Goal: Check status: Check status

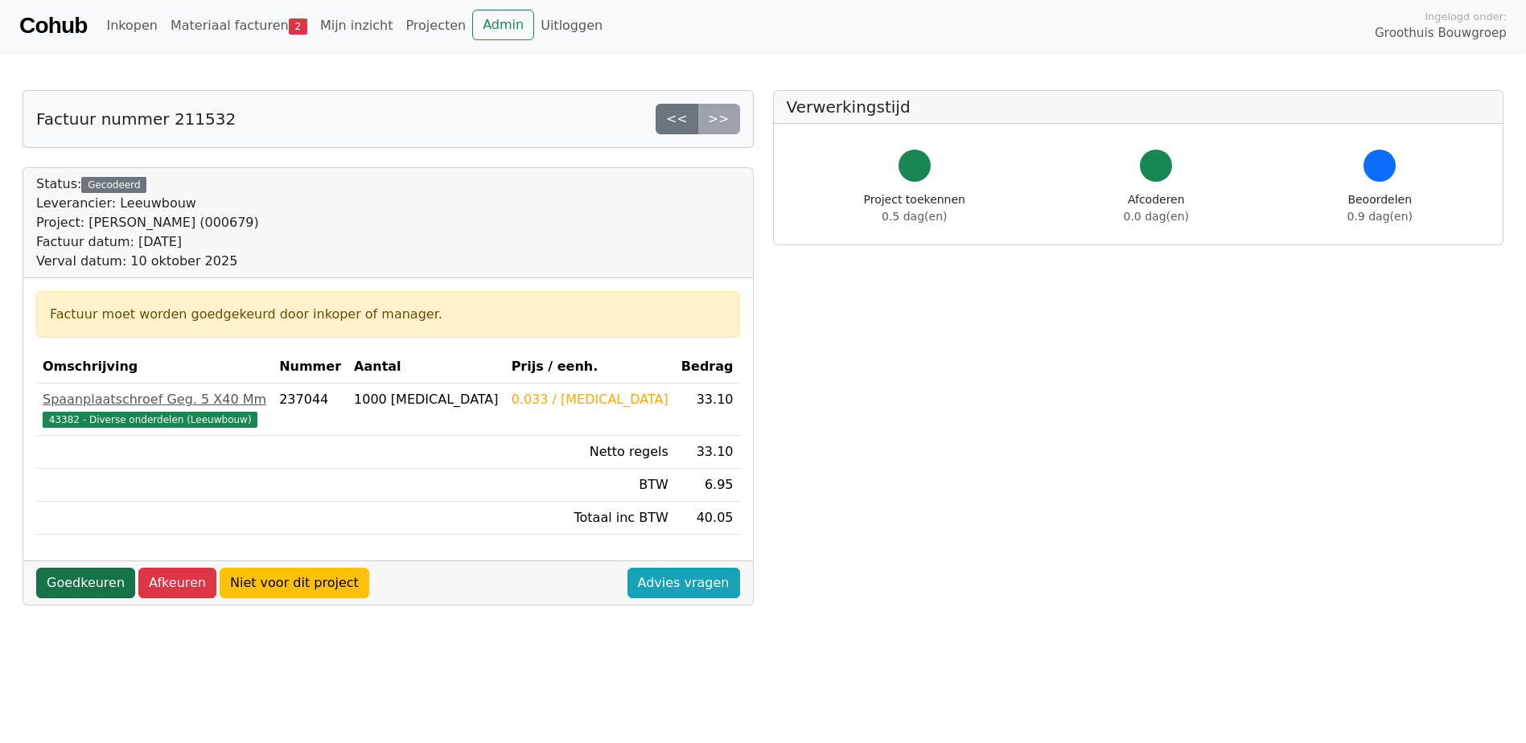
click at [105, 586] on link "Goedkeuren" at bounding box center [85, 583] width 99 height 31
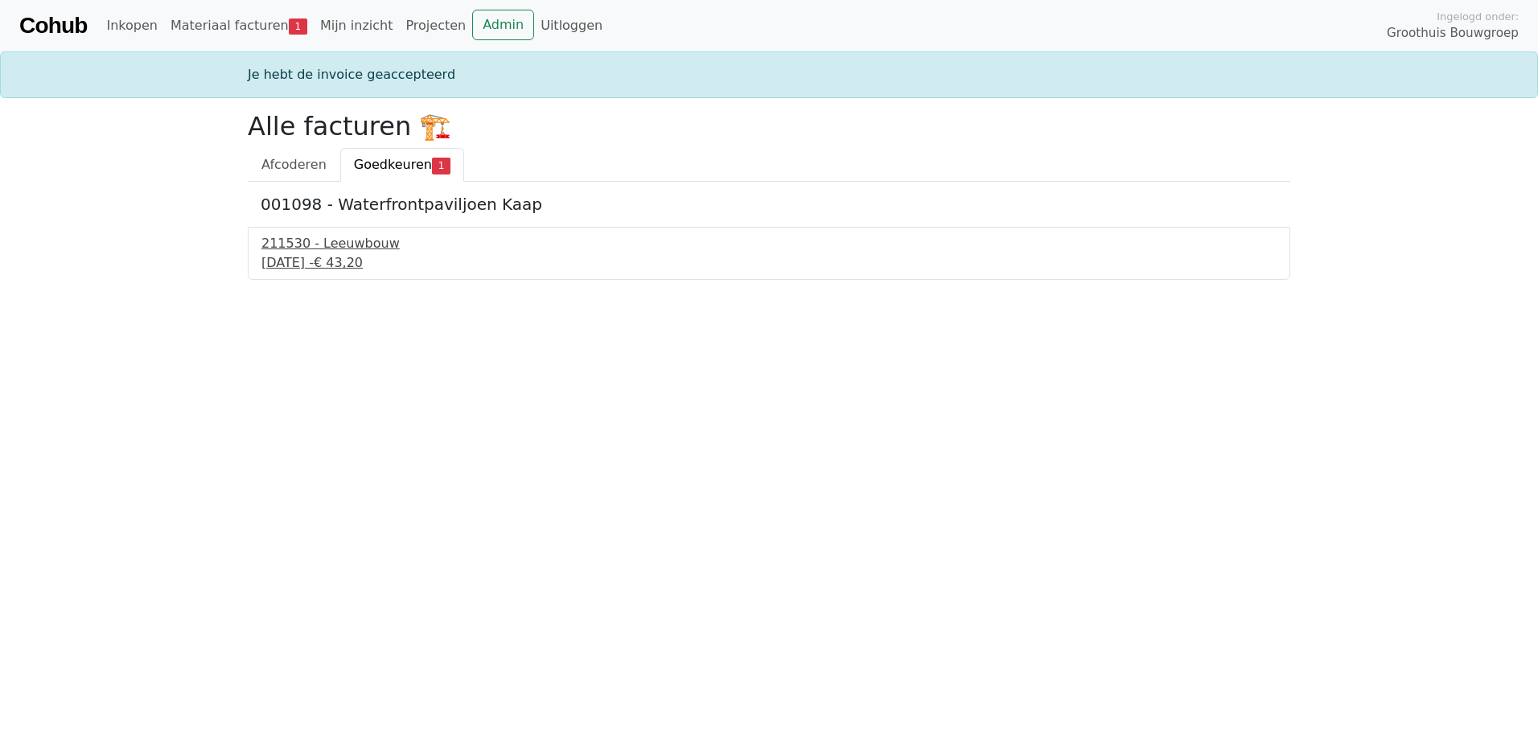
click at [360, 253] on div "[DATE] - € 43,20" at bounding box center [768, 262] width 1015 height 19
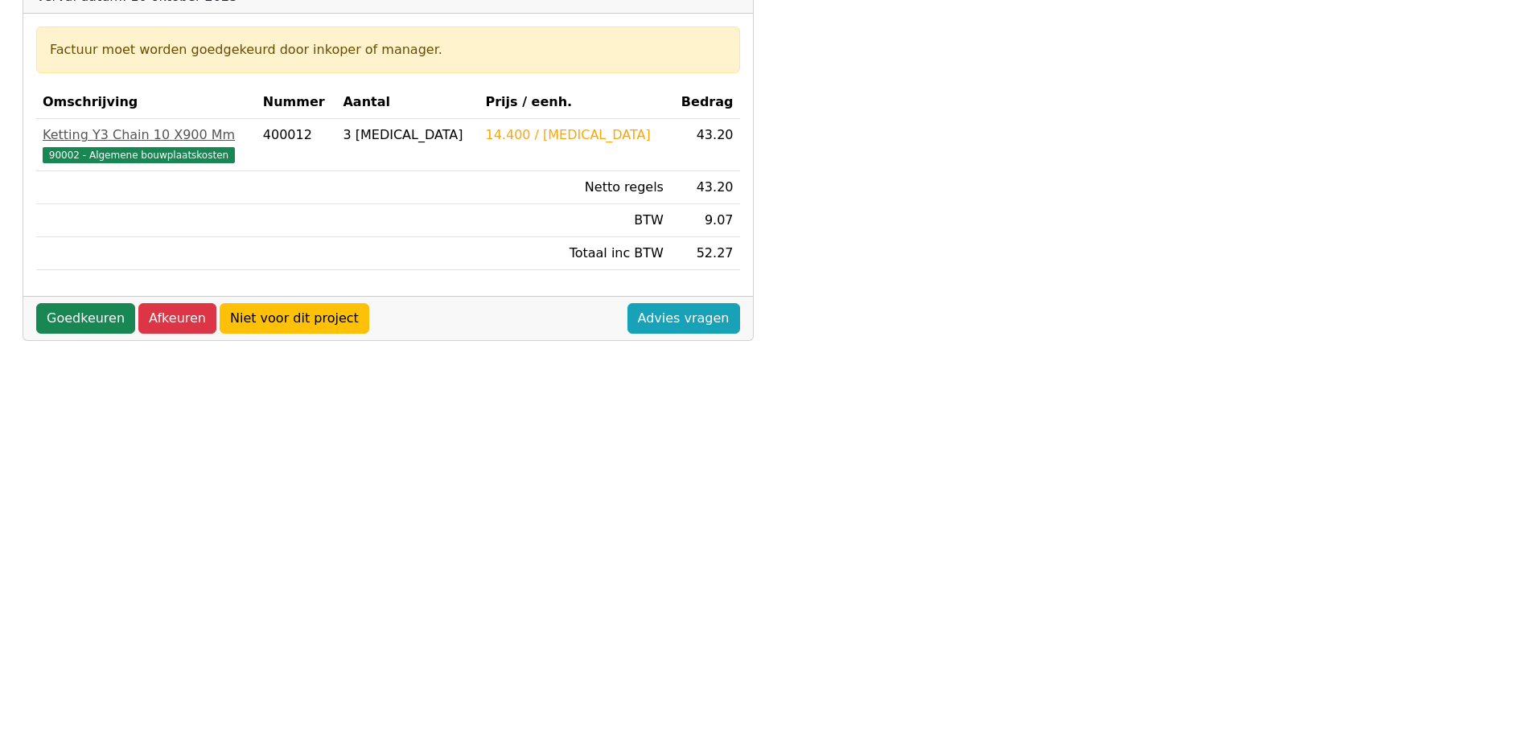
scroll to position [241, 0]
